Goal: Information Seeking & Learning: Learn about a topic

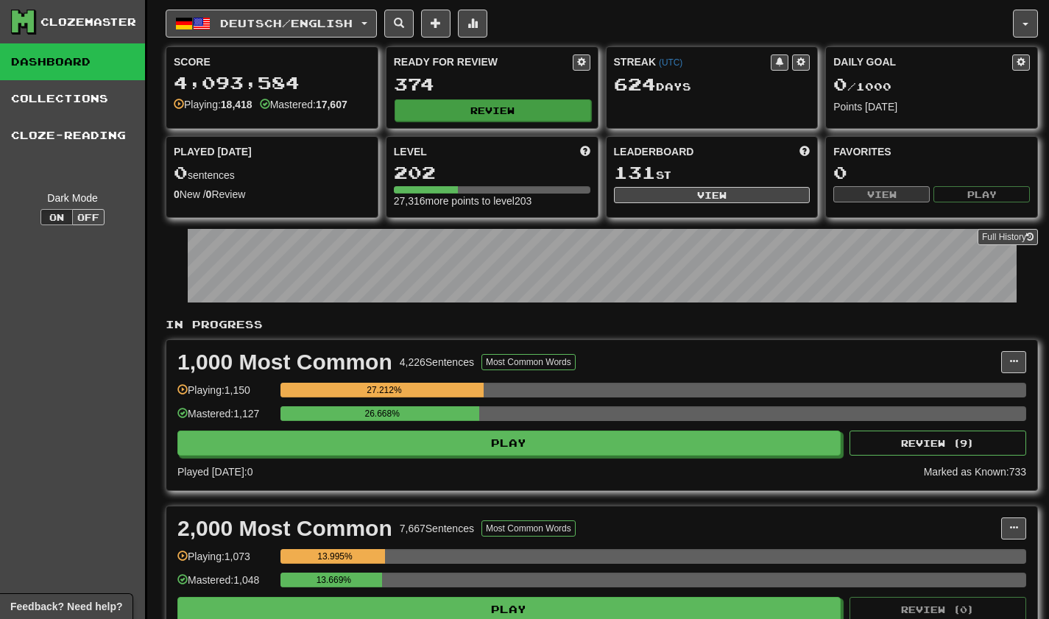
click at [488, 117] on button "Review" at bounding box center [493, 110] width 197 height 22
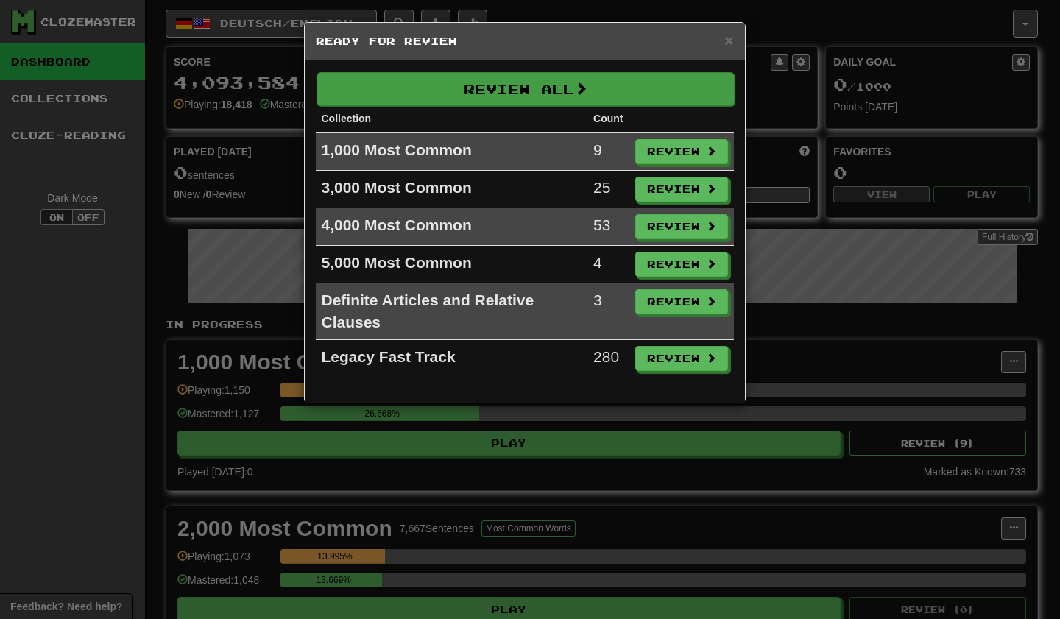
click at [541, 73] on button "Review All" at bounding box center [526, 89] width 418 height 34
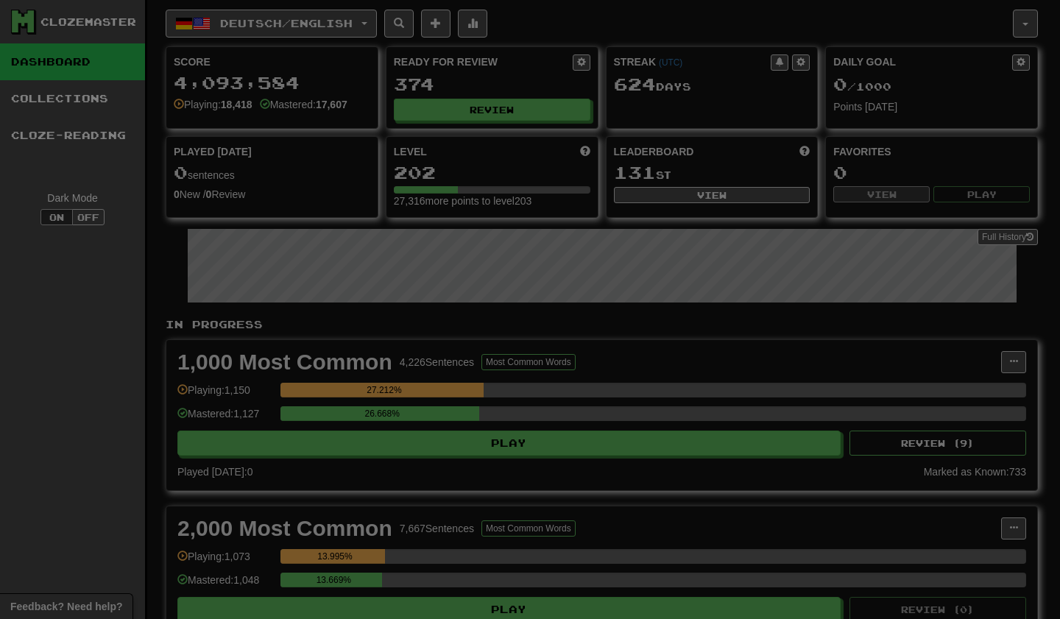
select select "***"
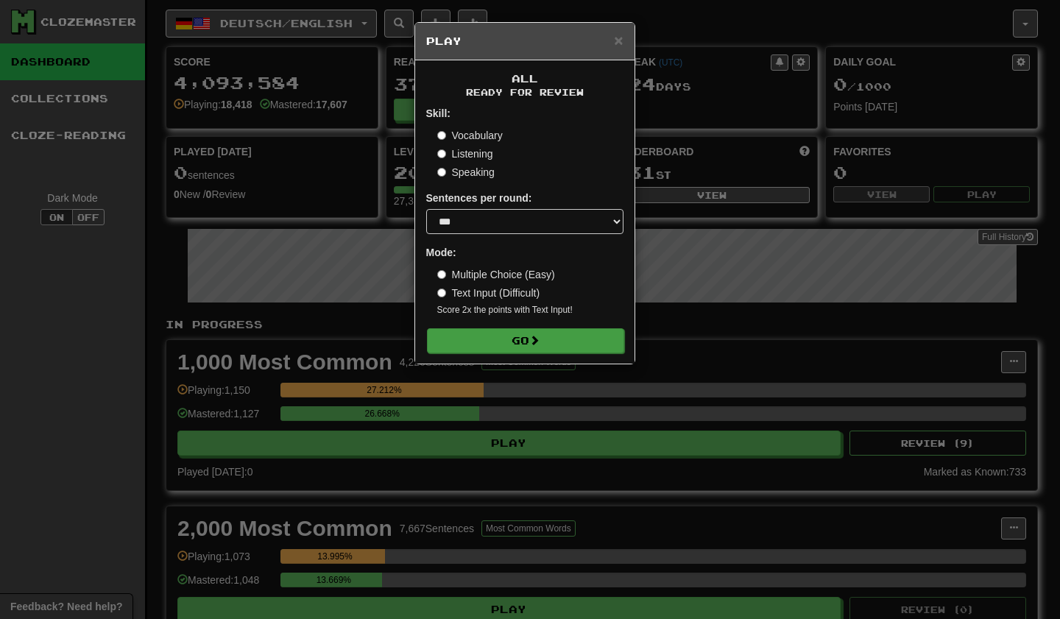
click at [551, 340] on button "Go" at bounding box center [525, 340] width 197 height 25
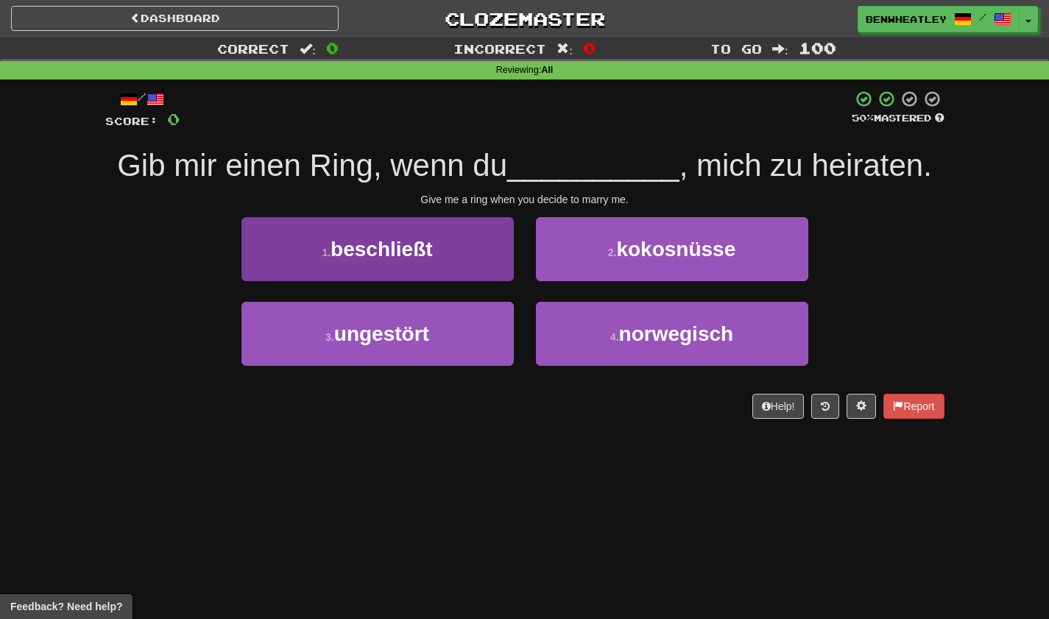
click at [418, 243] on span "beschließt" at bounding box center [382, 249] width 102 height 23
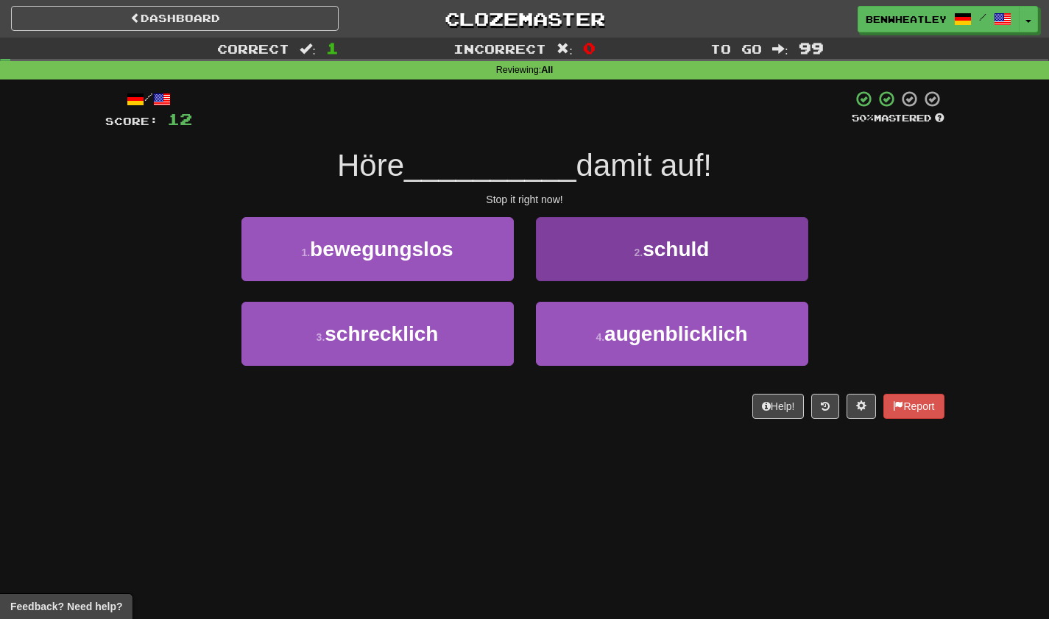
click at [555, 267] on button "2 . [PERSON_NAME]" at bounding box center [672, 249] width 272 height 64
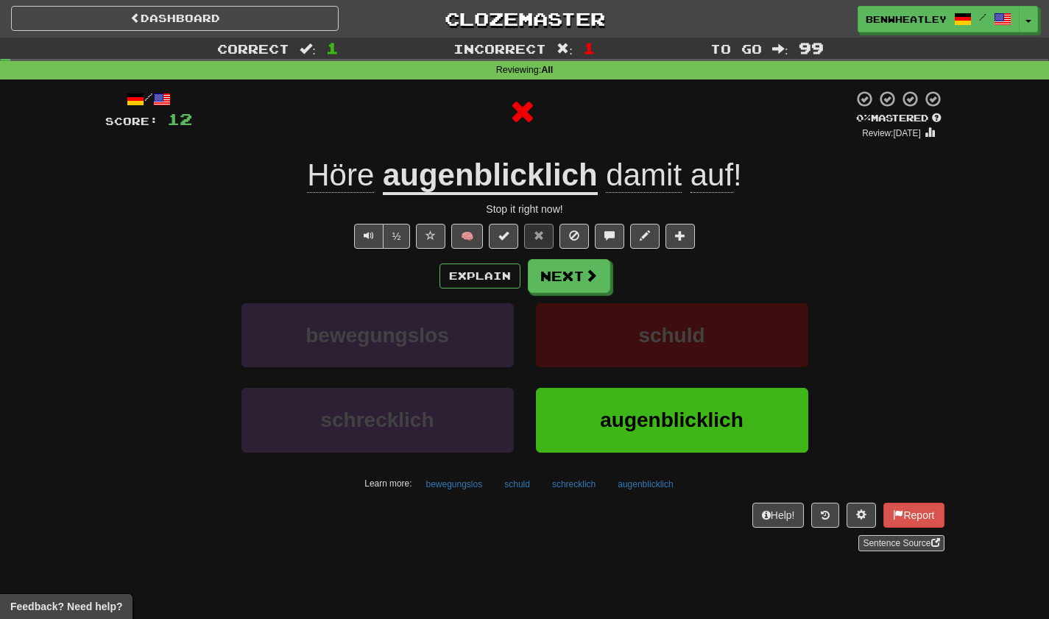
click at [555, 267] on button "Next" at bounding box center [569, 276] width 82 height 34
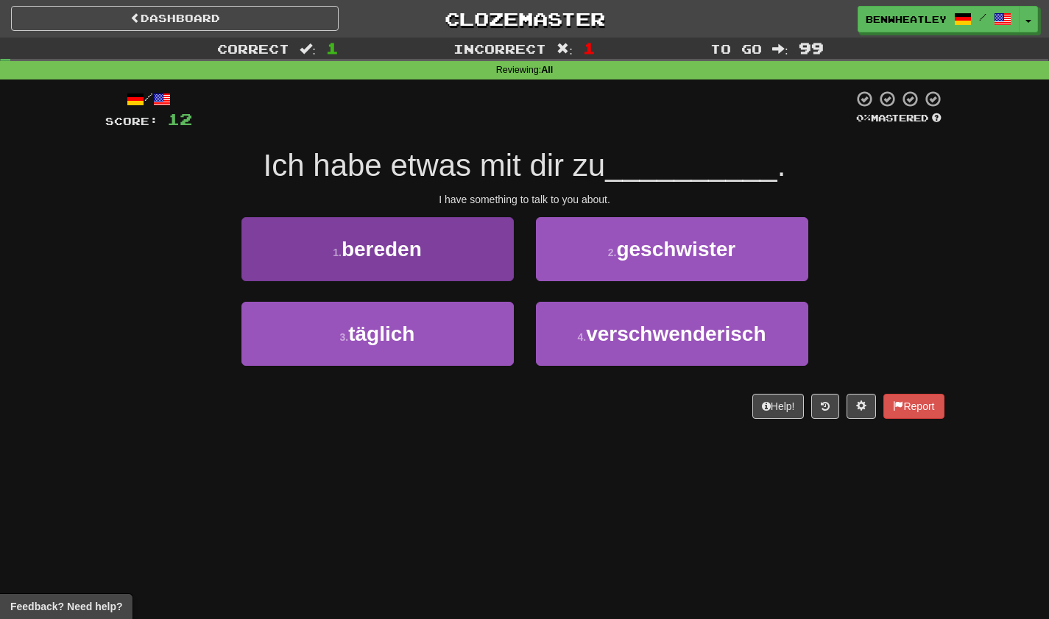
click at [451, 264] on button "1 . bereden" at bounding box center [378, 249] width 272 height 64
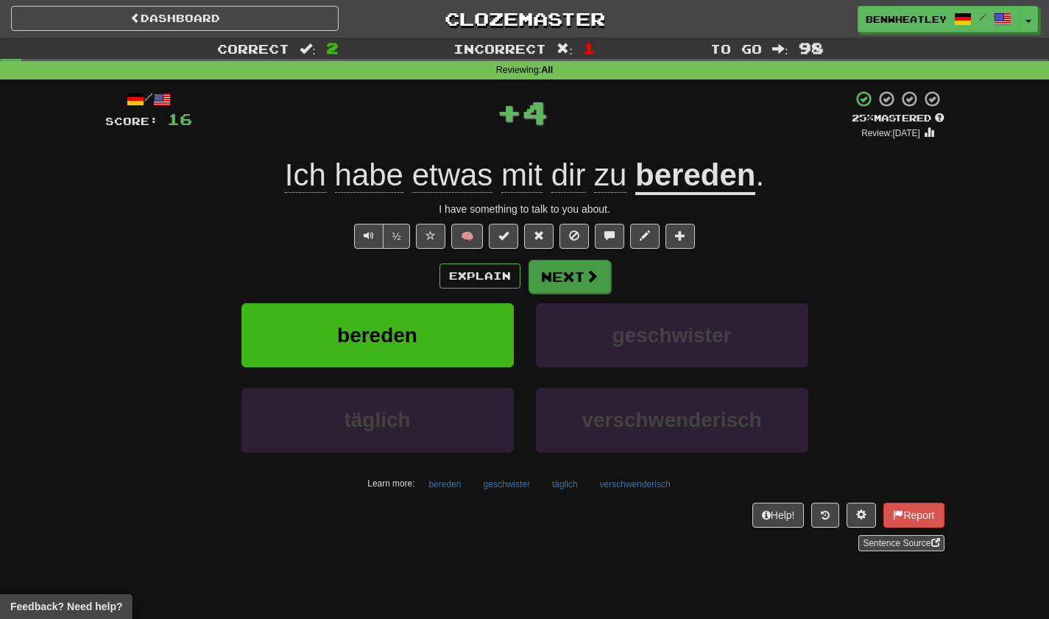
click at [546, 275] on button "Next" at bounding box center [570, 277] width 82 height 34
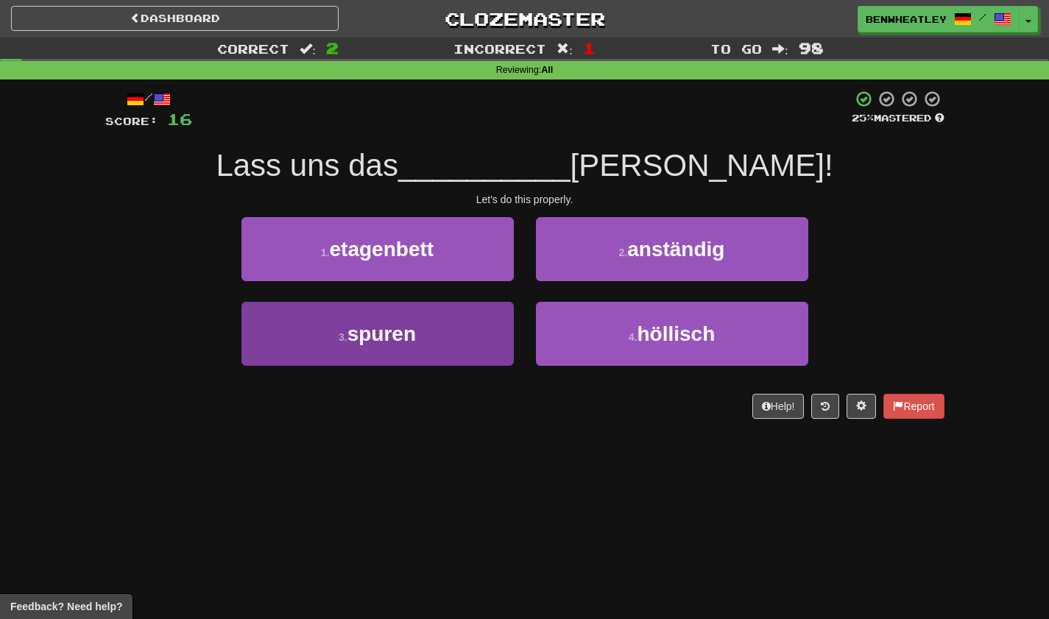
click at [462, 323] on button "3 . spuren" at bounding box center [378, 334] width 272 height 64
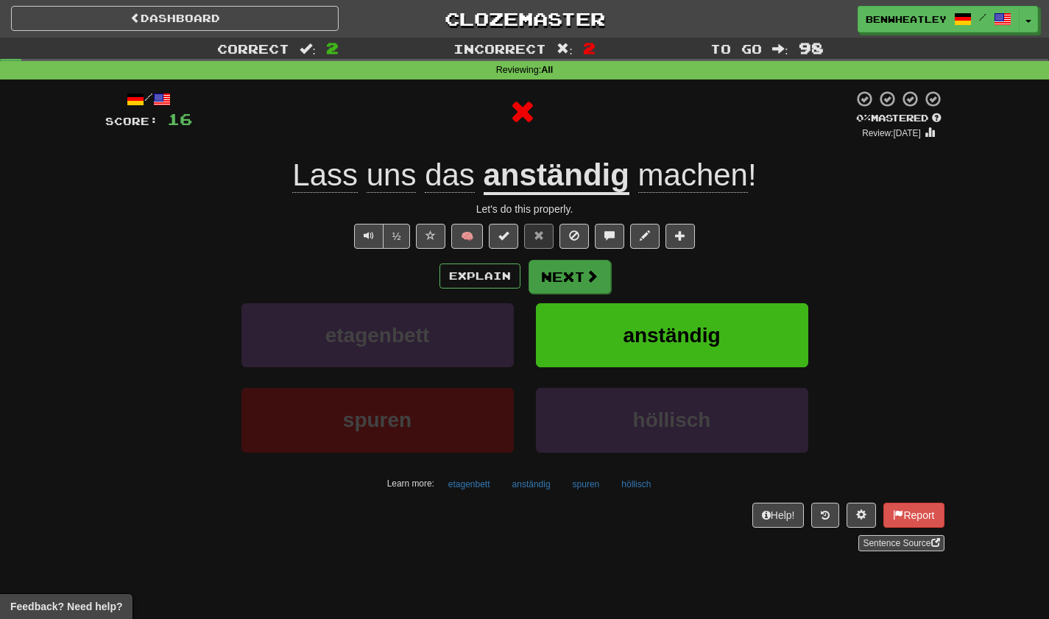
click at [553, 280] on button "Next" at bounding box center [570, 277] width 82 height 34
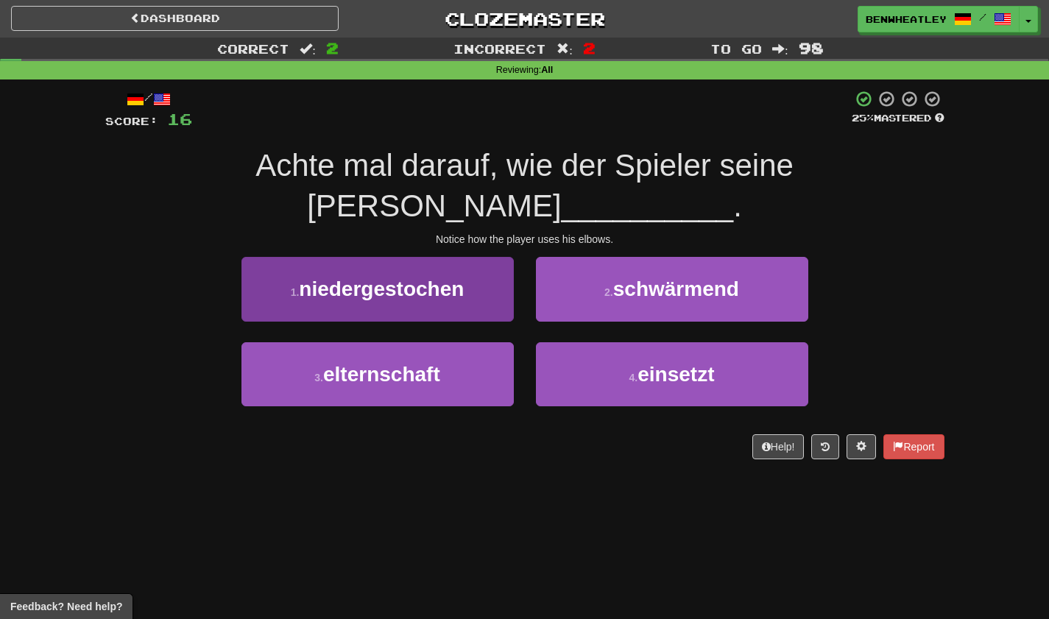
click at [445, 285] on span "niedergestochen" at bounding box center [381, 289] width 165 height 23
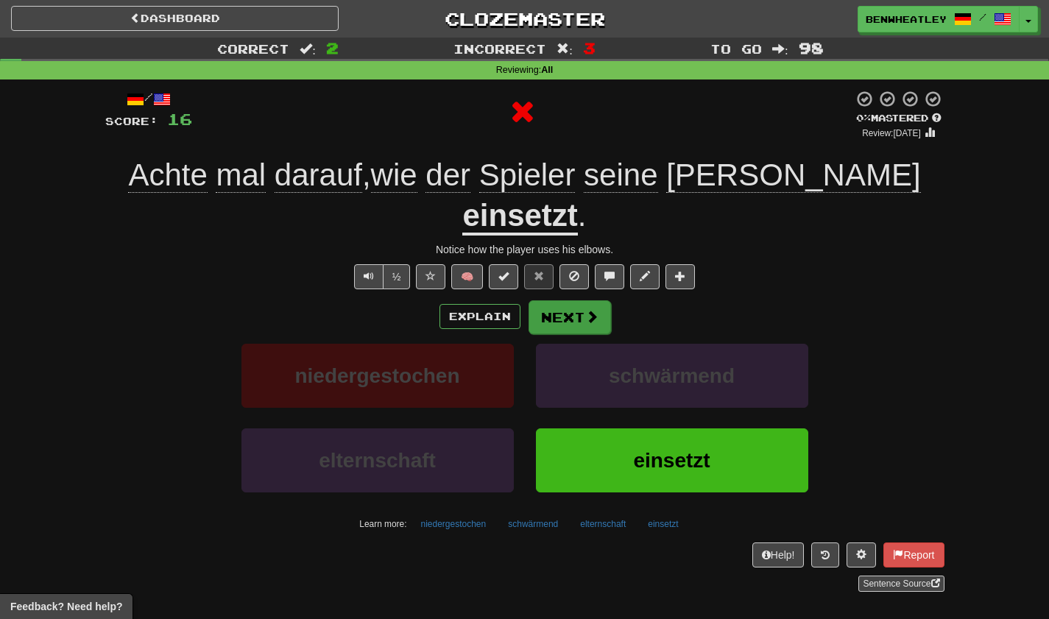
click at [552, 300] on button "Next" at bounding box center [570, 317] width 82 height 34
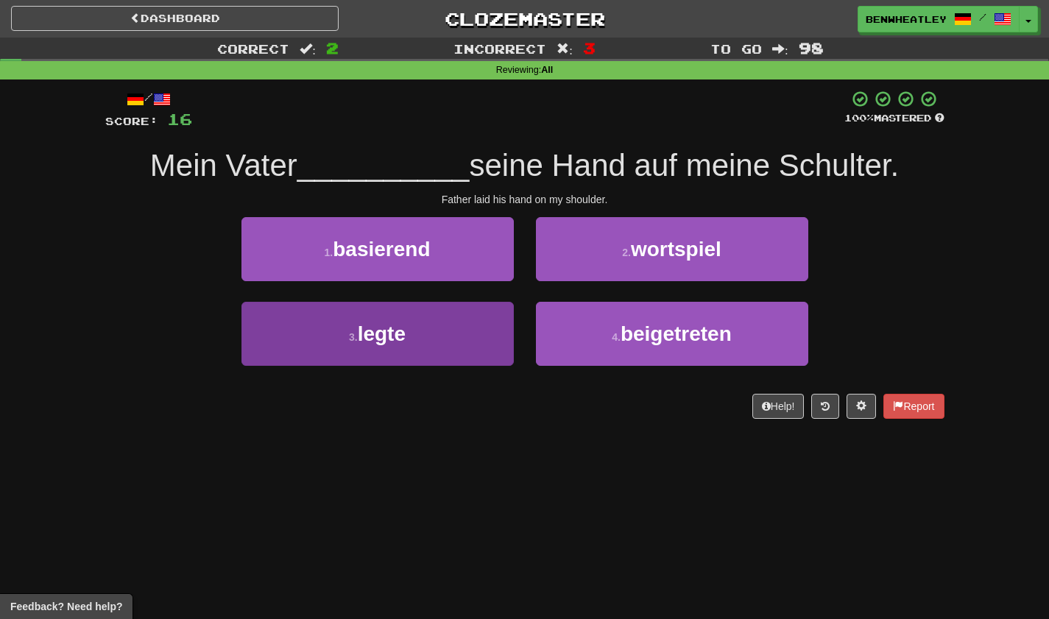
click at [468, 320] on button "3 . legte" at bounding box center [378, 334] width 272 height 64
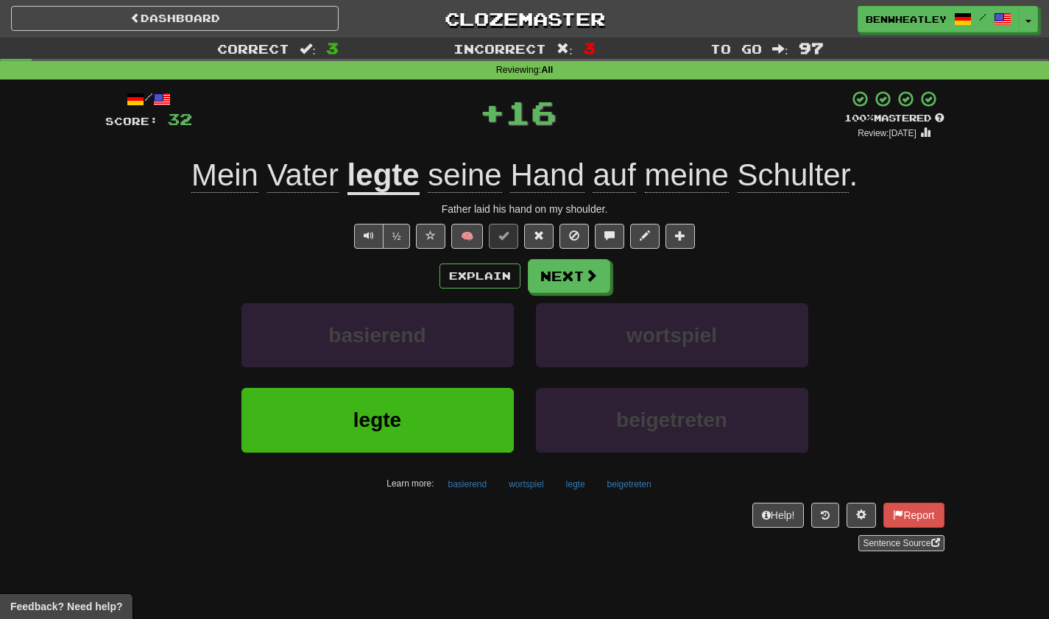
click at [544, 281] on button "Next" at bounding box center [569, 276] width 82 height 34
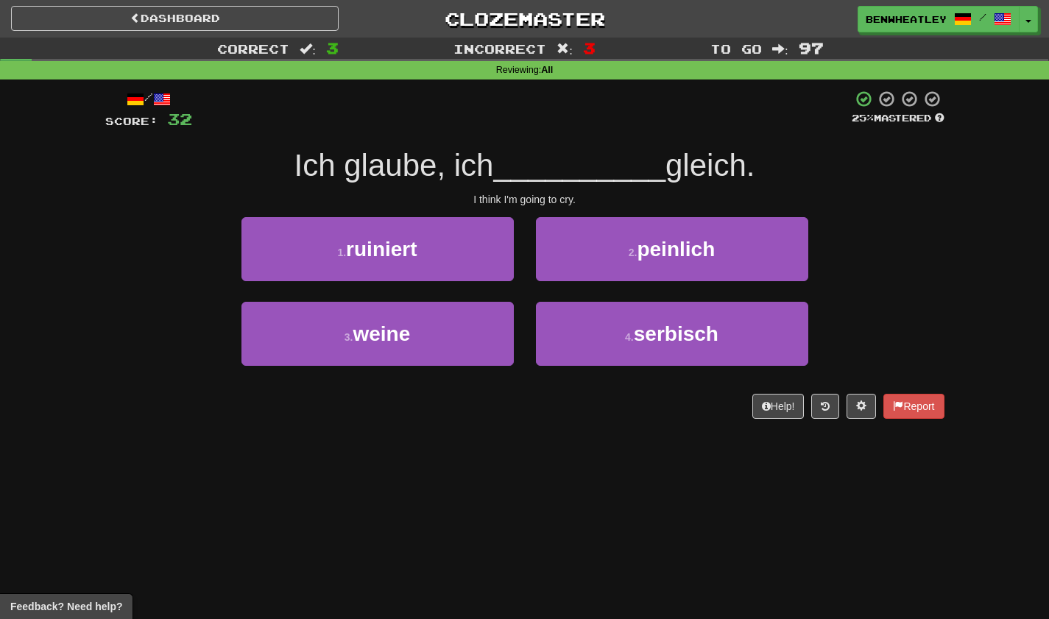
click at [544, 281] on div "2 . peinlich" at bounding box center [672, 259] width 295 height 85
click at [451, 370] on div "3 . weine" at bounding box center [377, 344] width 295 height 85
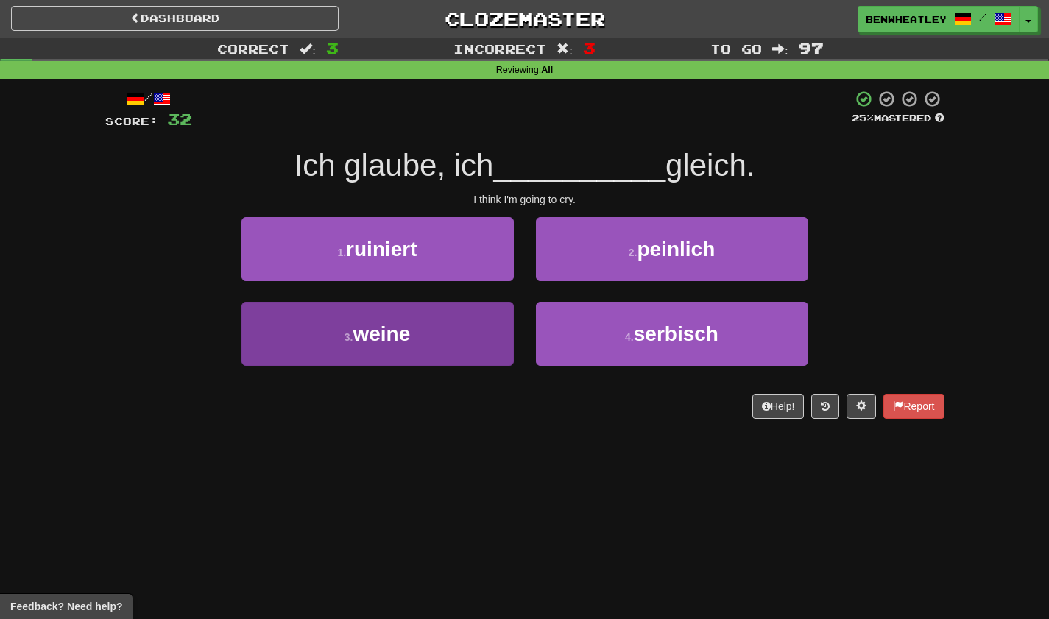
click at [455, 349] on button "3 . weine" at bounding box center [378, 334] width 272 height 64
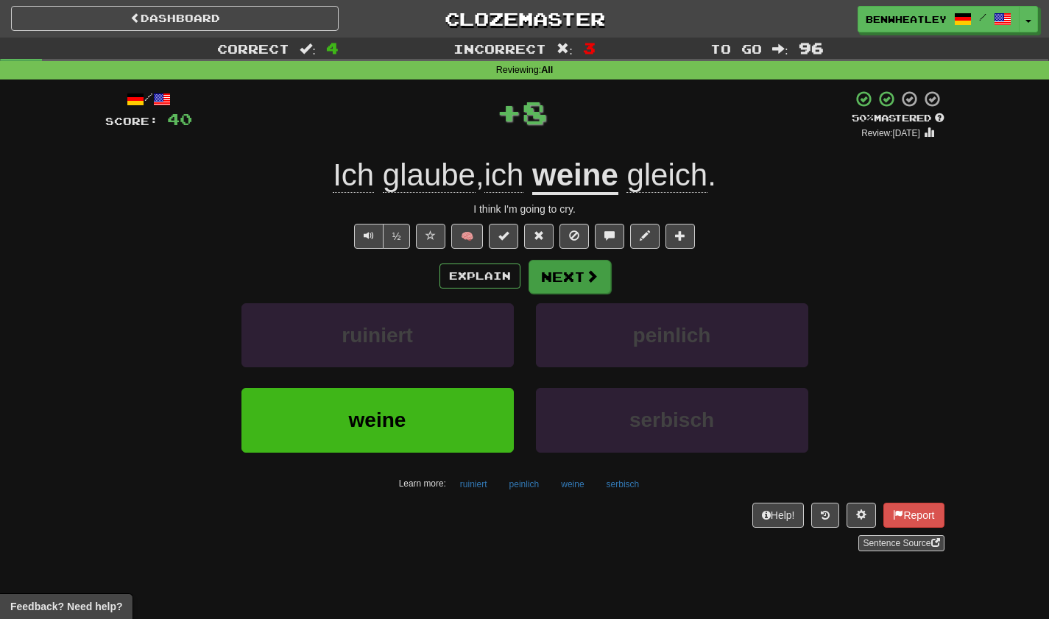
click at [552, 273] on button "Next" at bounding box center [570, 277] width 82 height 34
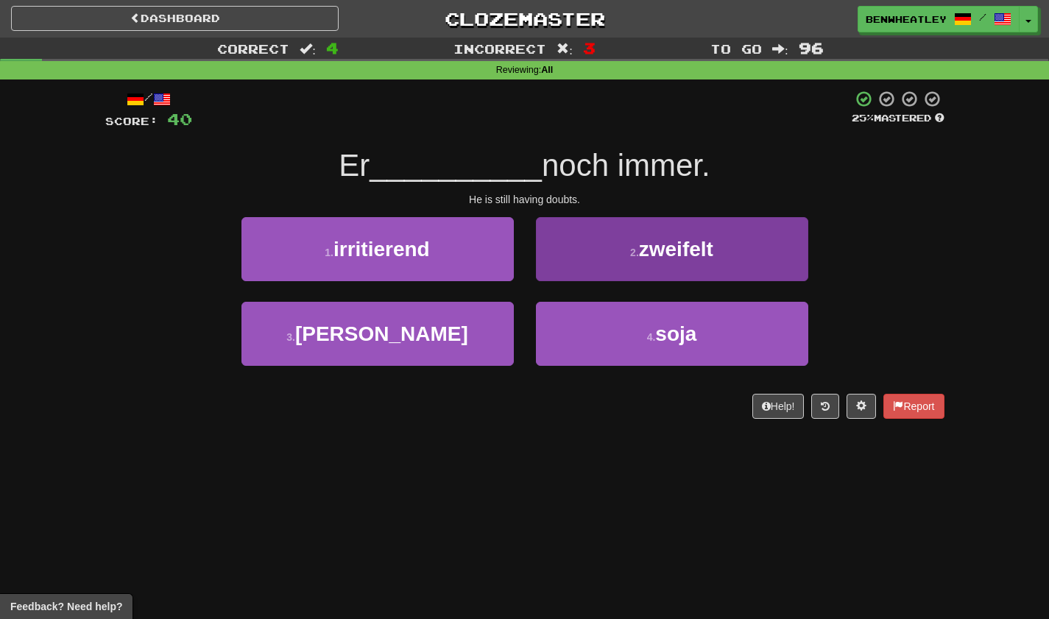
click at [580, 247] on button "2 . zweifelt" at bounding box center [672, 249] width 272 height 64
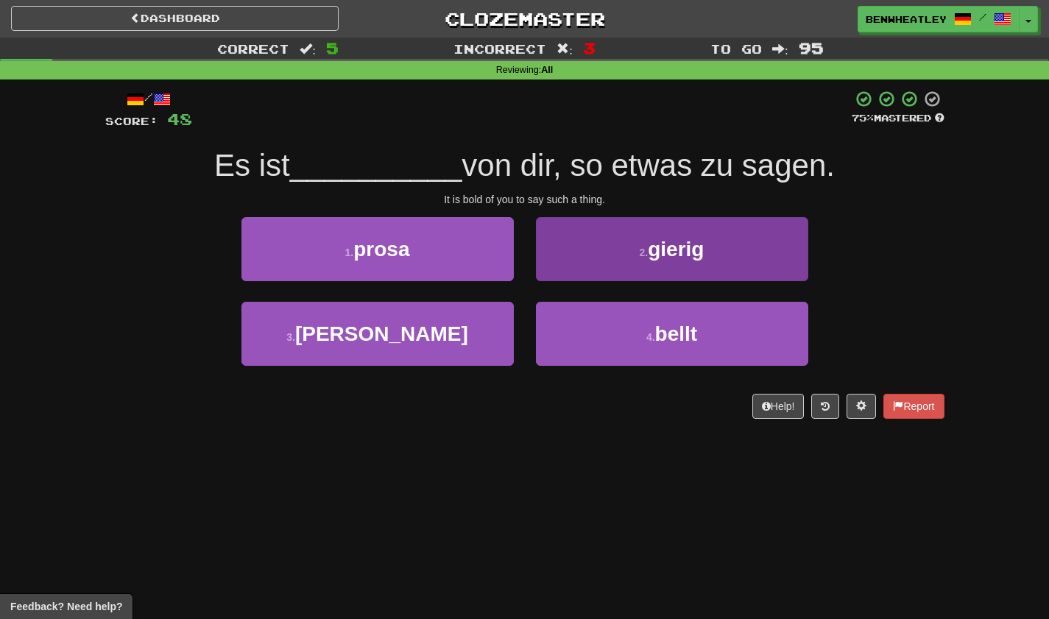
click at [669, 270] on button "2 . gierig" at bounding box center [672, 249] width 272 height 64
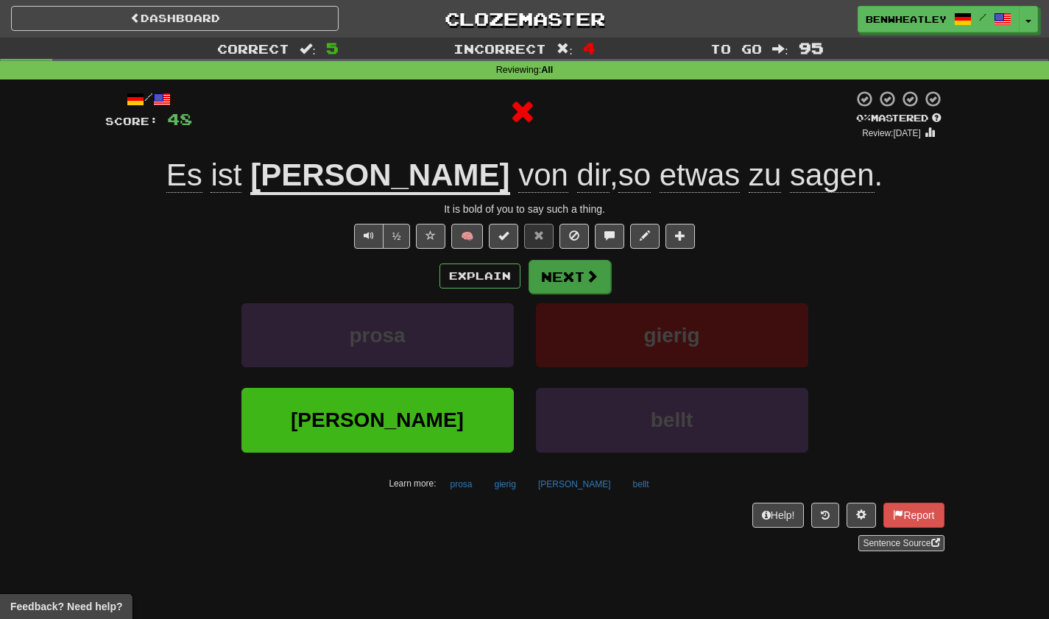
click at [567, 274] on button "Next" at bounding box center [570, 277] width 82 height 34
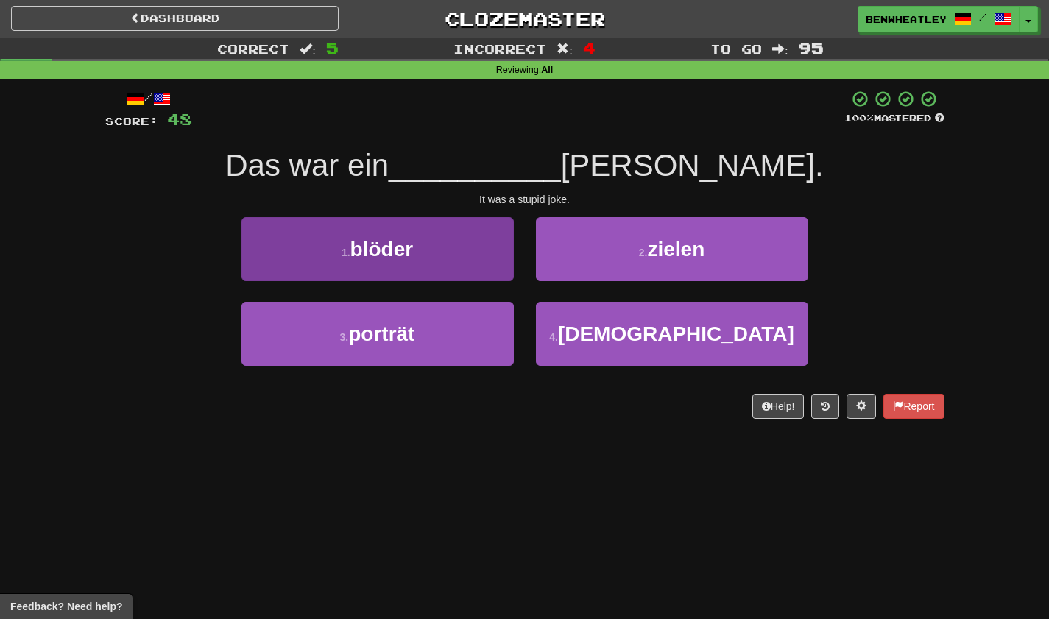
click at [464, 248] on button "1 . [GEOGRAPHIC_DATA]" at bounding box center [378, 249] width 272 height 64
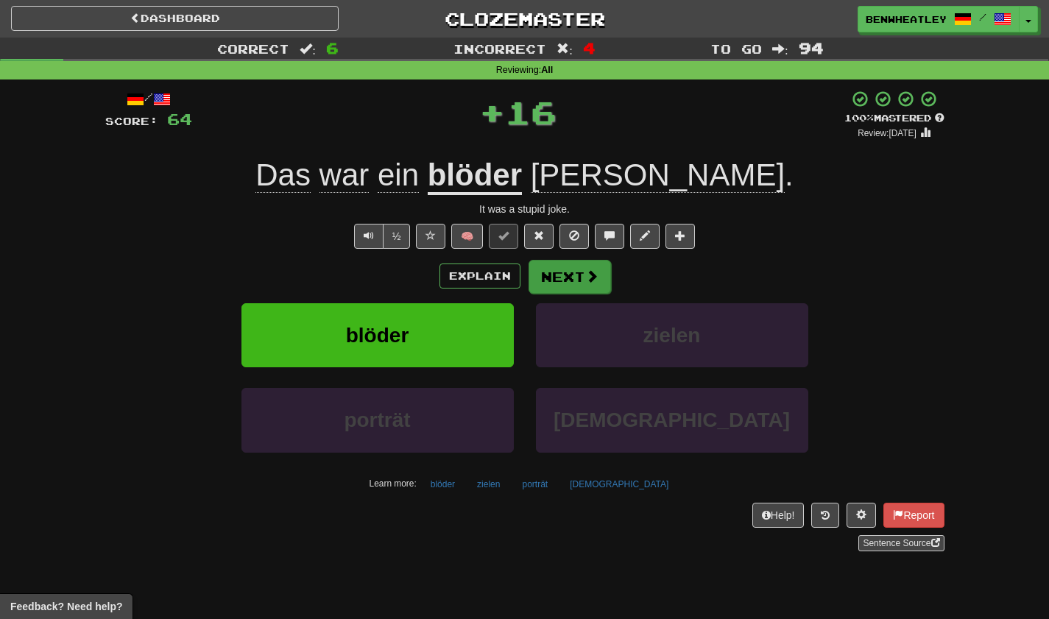
click at [588, 270] on span at bounding box center [591, 276] width 13 height 13
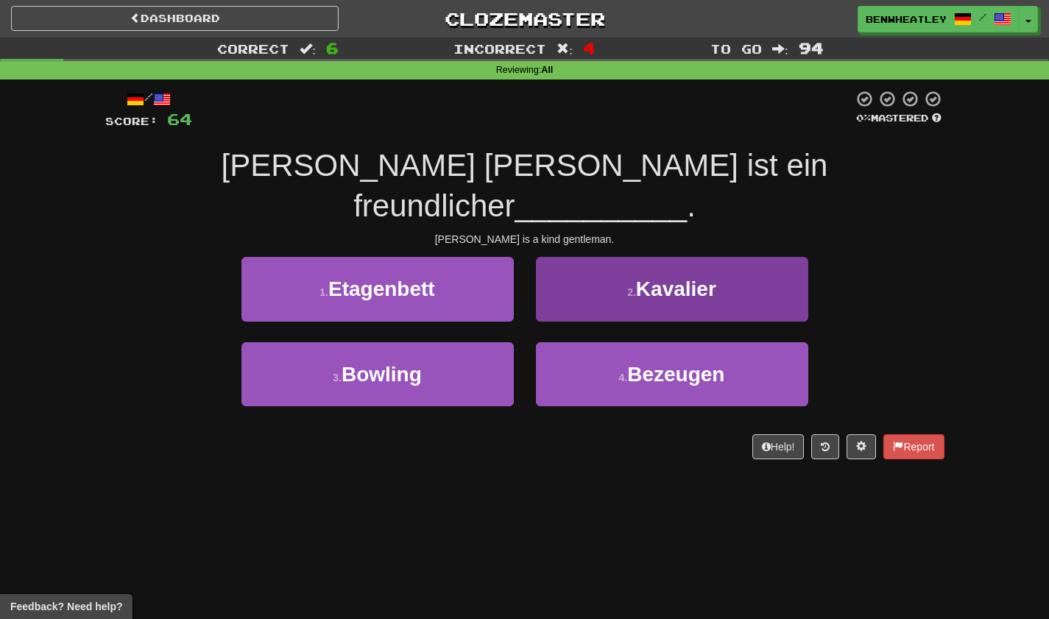
click at [588, 268] on button "2 . Kavalier" at bounding box center [672, 289] width 272 height 64
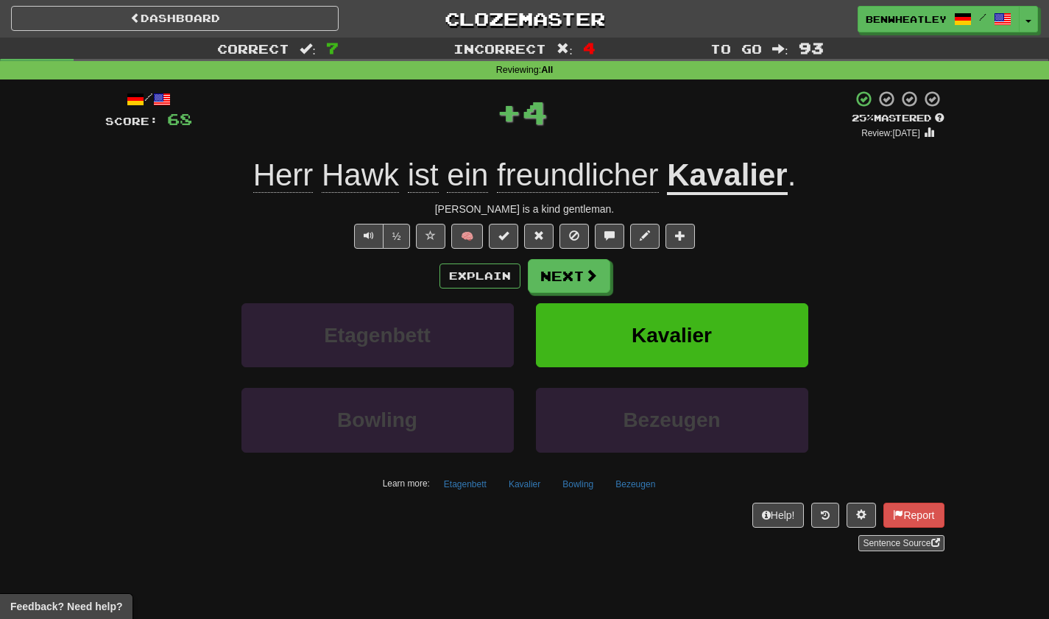
click at [588, 269] on span at bounding box center [591, 275] width 13 height 13
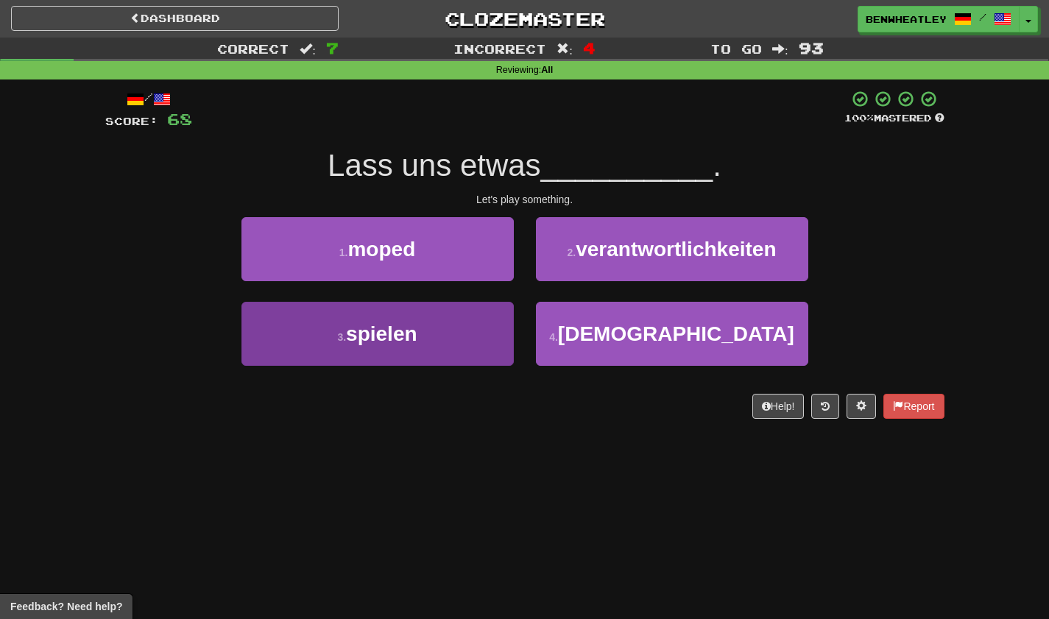
click at [404, 344] on button "3 . spielen" at bounding box center [378, 334] width 272 height 64
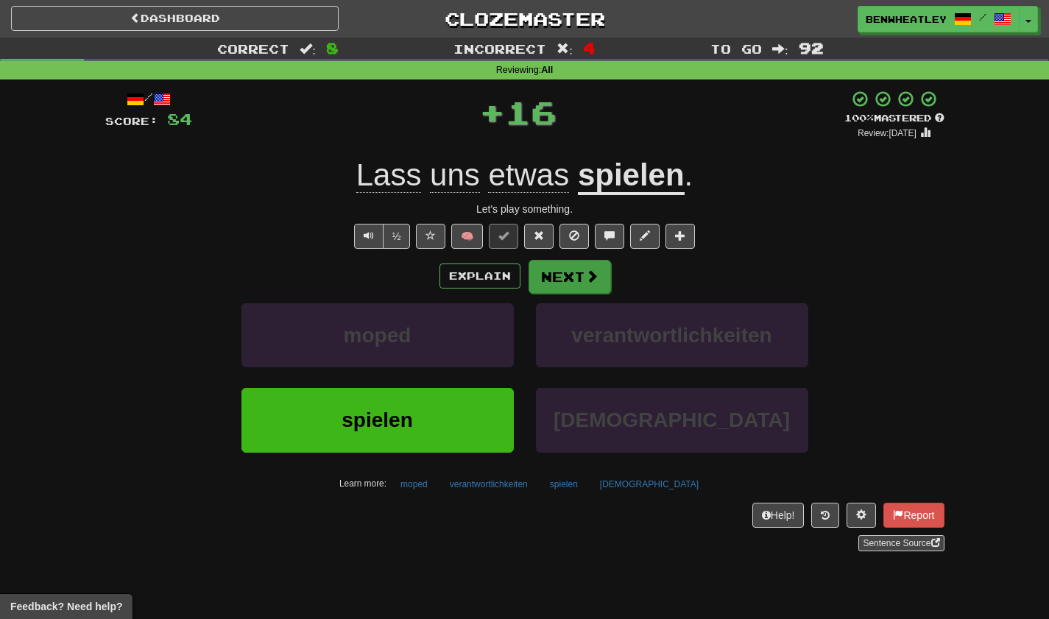
click at [582, 273] on button "Next" at bounding box center [570, 277] width 82 height 34
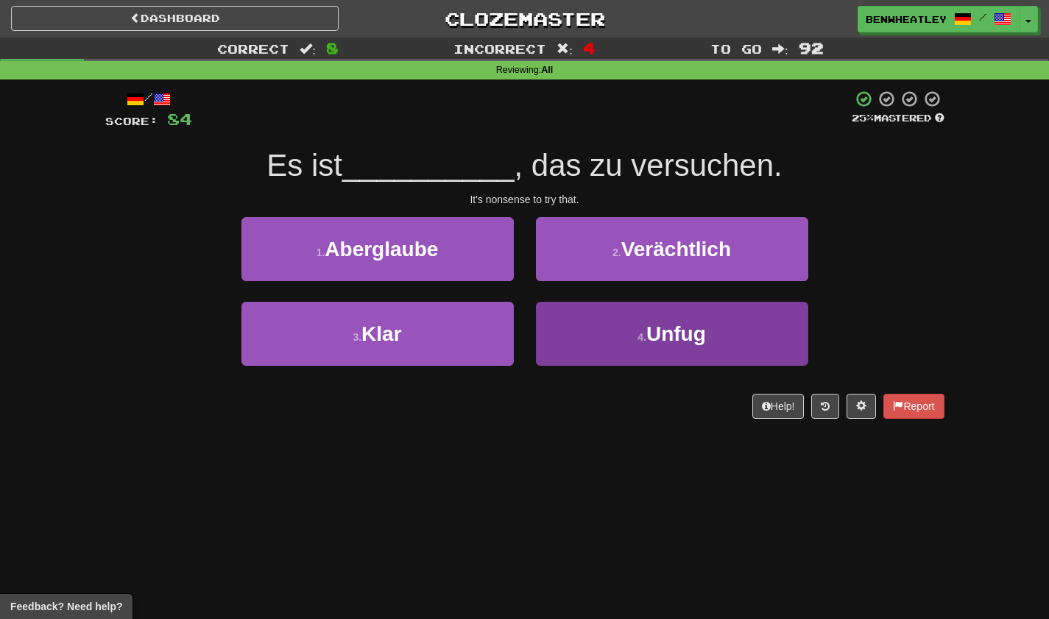
click at [580, 339] on button "4 . Unfug" at bounding box center [672, 334] width 272 height 64
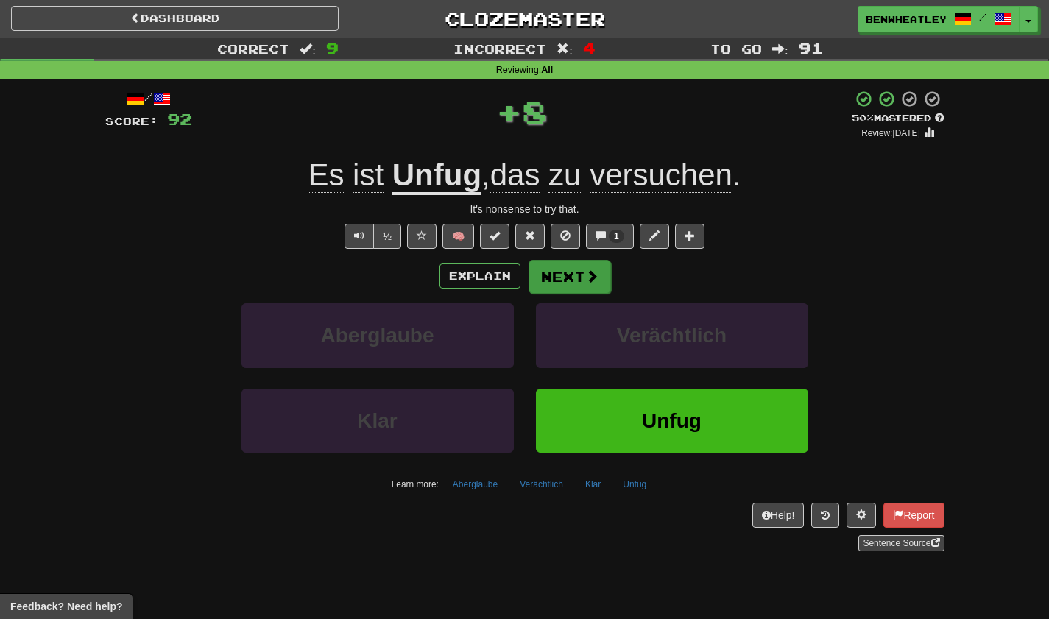
click at [551, 266] on button "Next" at bounding box center [570, 277] width 82 height 34
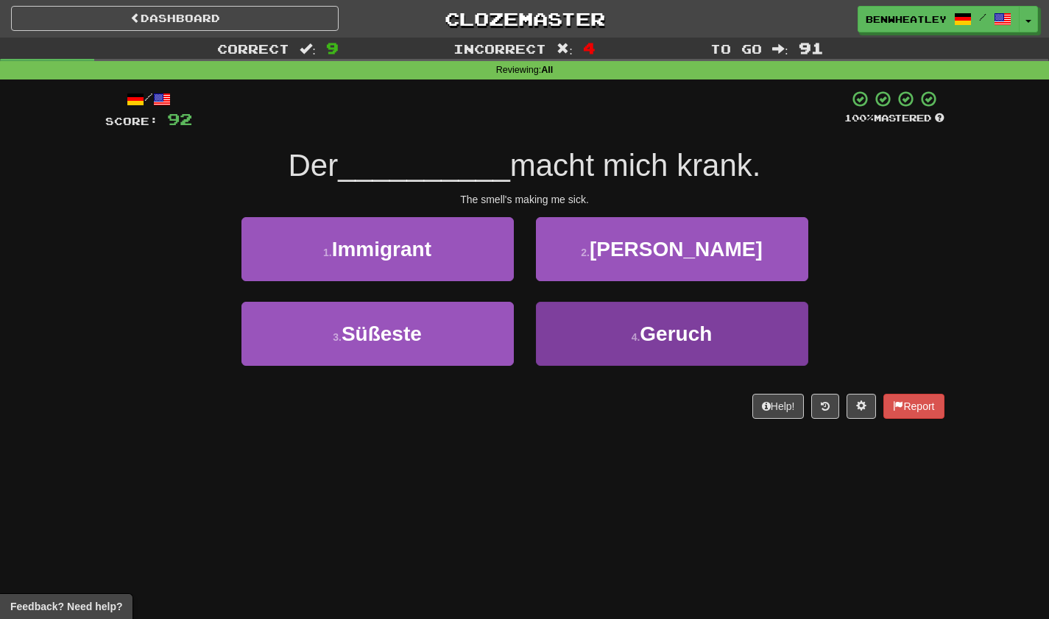
click at [563, 320] on button "4 . Geruch" at bounding box center [672, 334] width 272 height 64
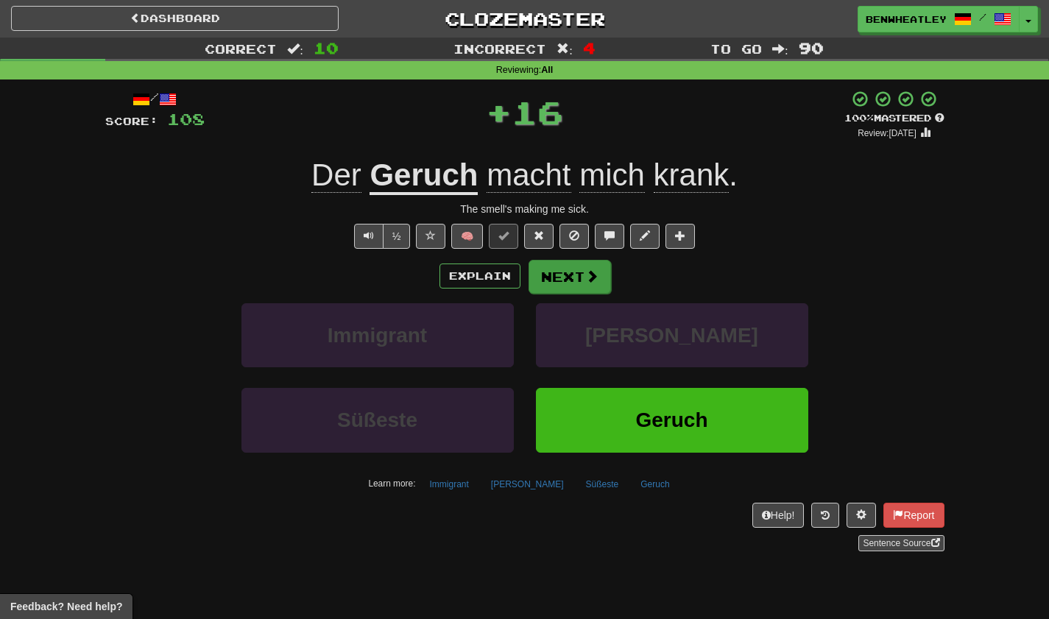
click at [553, 283] on button "Next" at bounding box center [570, 277] width 82 height 34
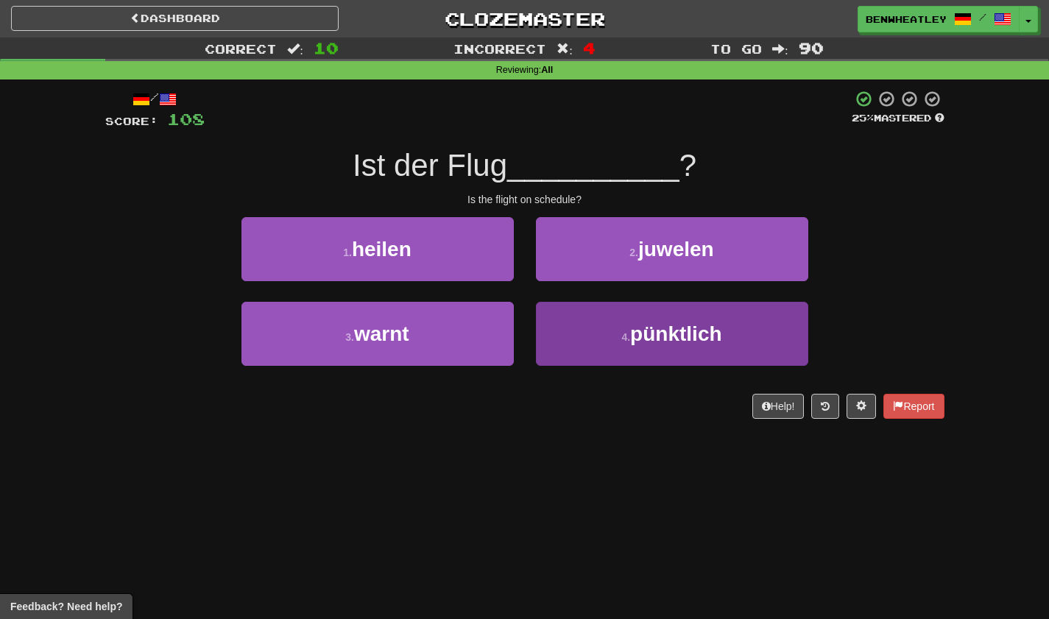
click at [577, 331] on button "4 . pünktlich" at bounding box center [672, 334] width 272 height 64
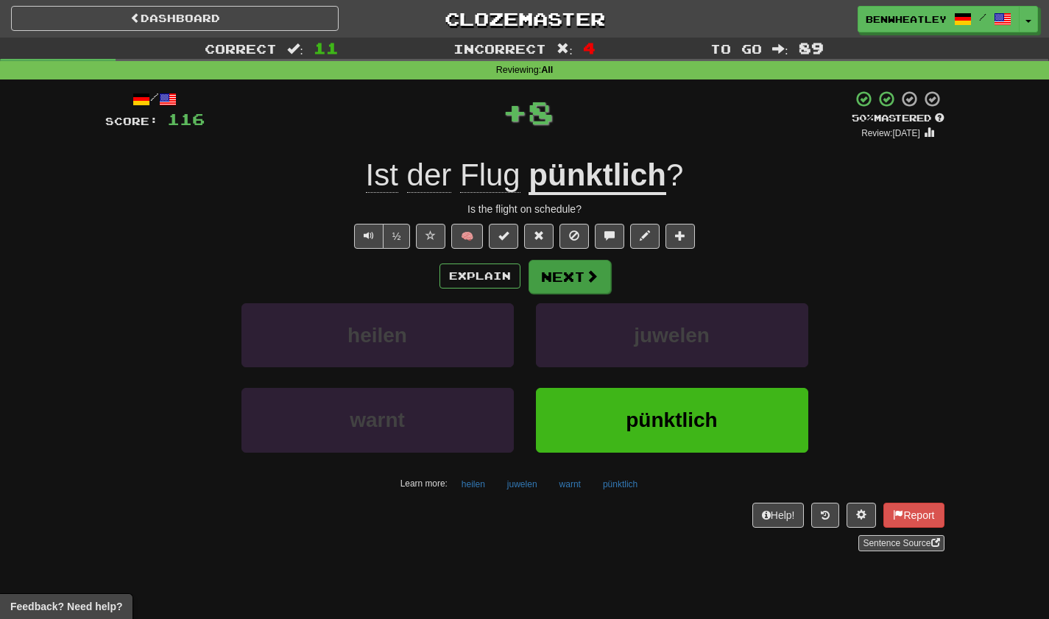
click at [571, 283] on button "Next" at bounding box center [570, 277] width 82 height 34
